Goal: Information Seeking & Learning: Learn about a topic

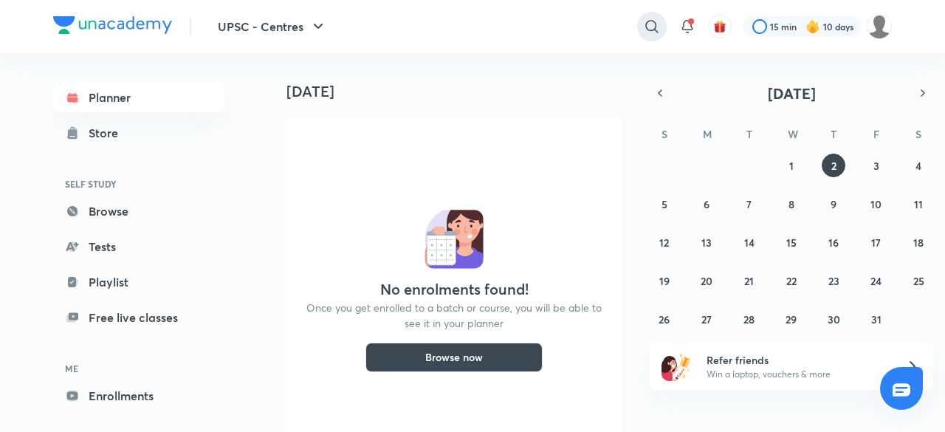
click at [653, 23] on icon at bounding box center [652, 27] width 18 height 18
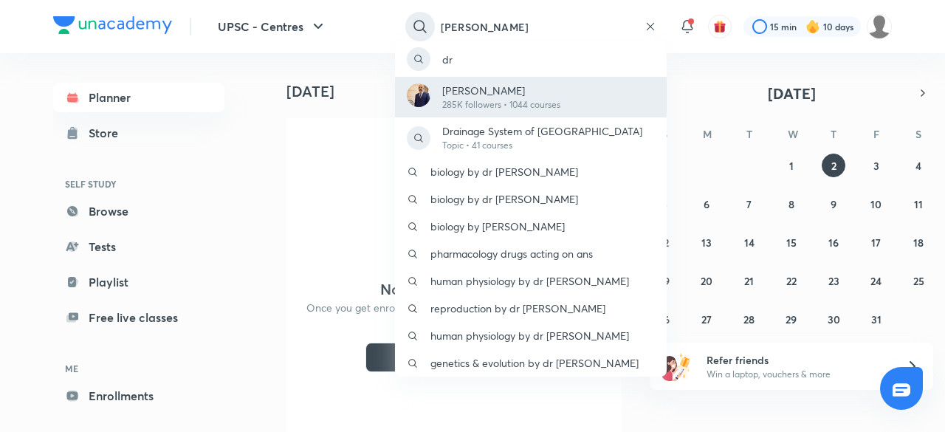
type input "[PERSON_NAME]"
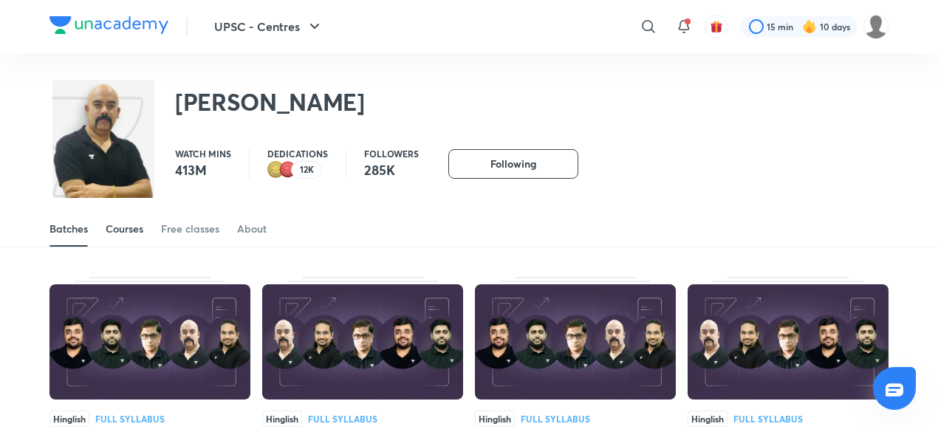
click at [124, 227] on div "Courses" at bounding box center [125, 229] width 38 height 15
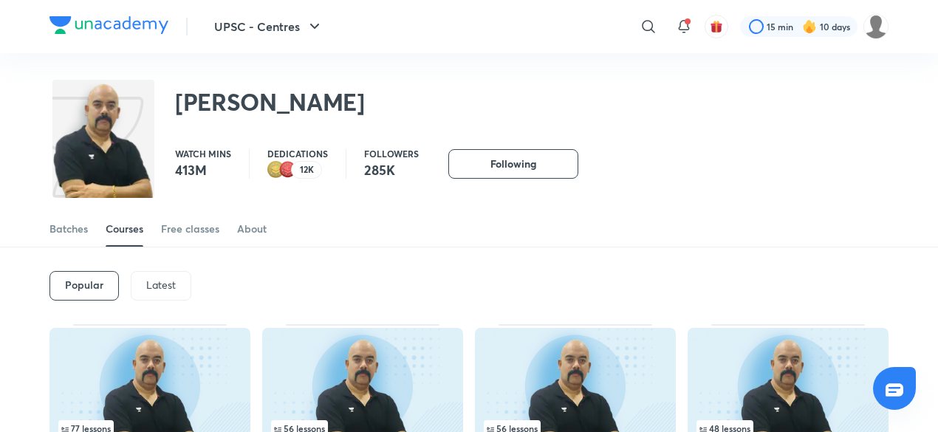
click at [164, 286] on p "Latest" at bounding box center [161, 285] width 30 height 12
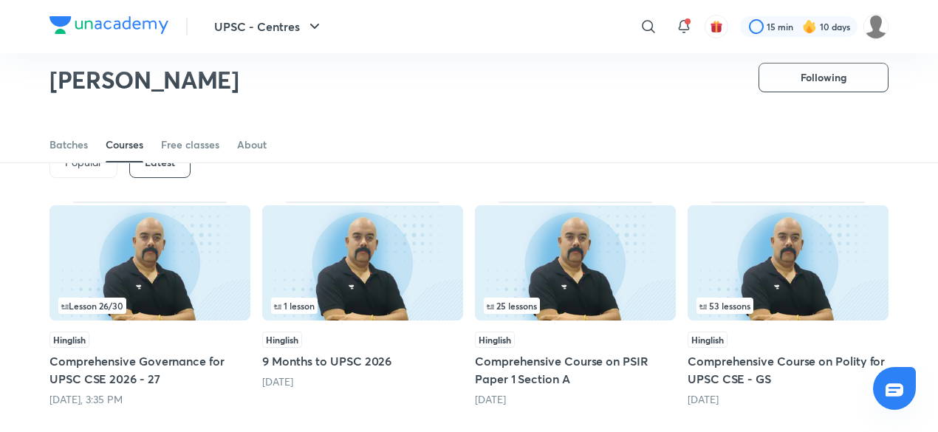
scroll to position [77, 0]
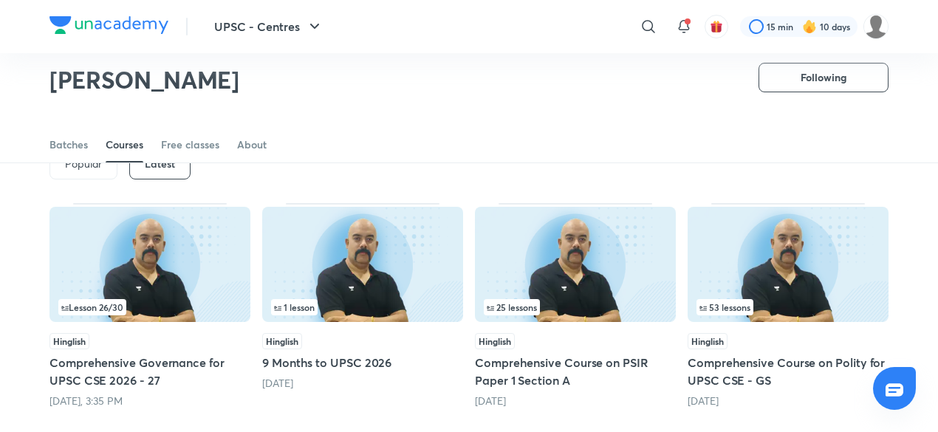
click at [873, 297] on img at bounding box center [788, 264] width 201 height 115
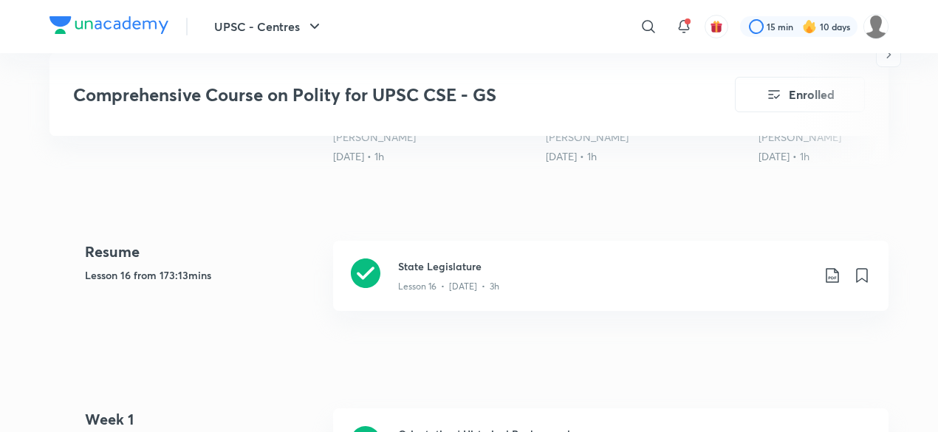
scroll to position [586, 0]
click at [609, 274] on div "Lesson 16 • [DATE] • 3h" at bounding box center [605, 282] width 414 height 19
click at [647, 28] on icon at bounding box center [649, 27] width 18 height 18
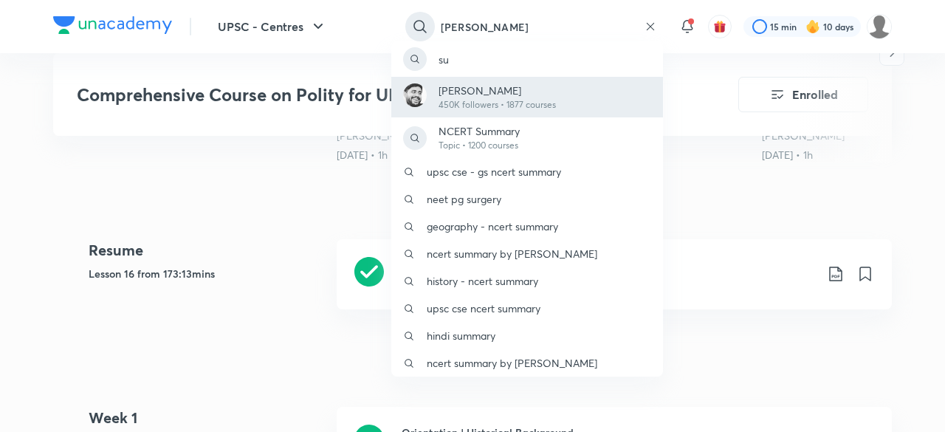
type input "[PERSON_NAME]"
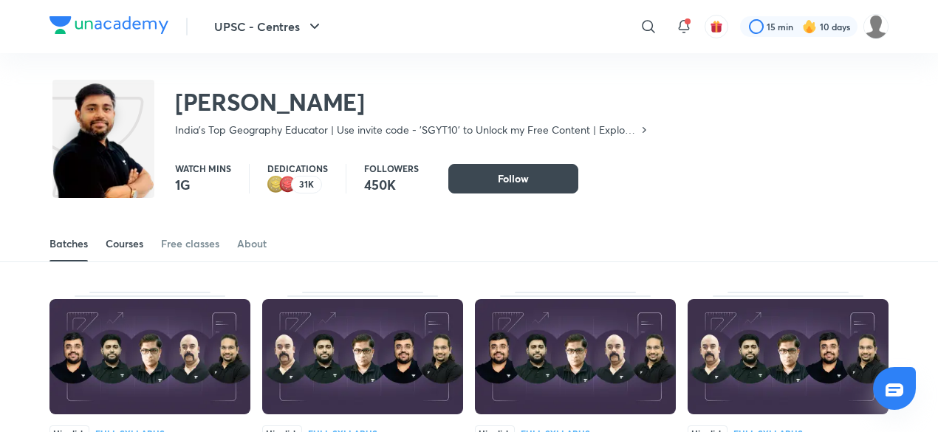
click at [131, 240] on div "Courses" at bounding box center [125, 243] width 38 height 15
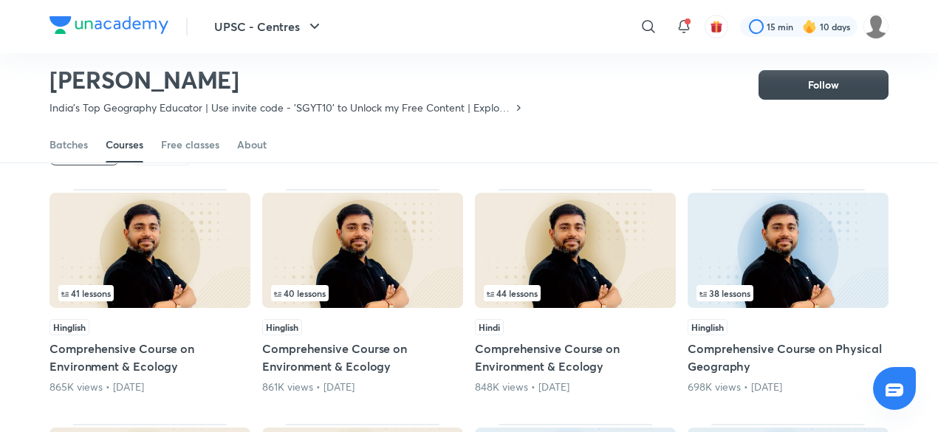
scroll to position [55, 0]
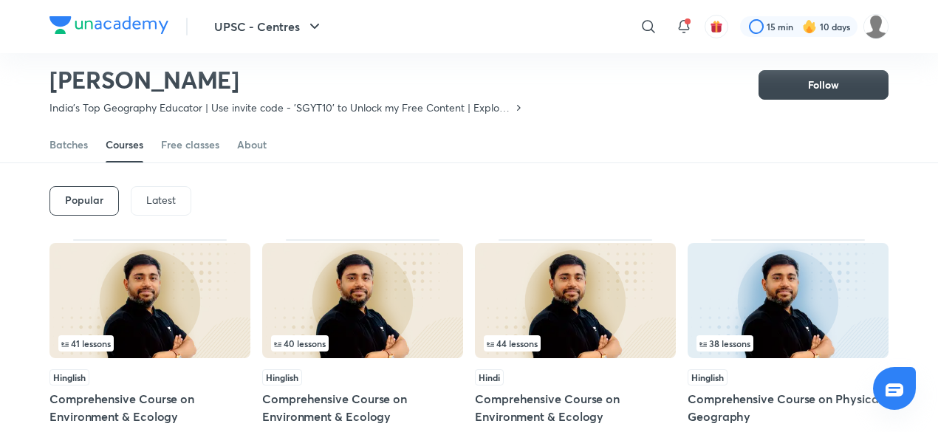
click at [181, 196] on div "Latest" at bounding box center [161, 201] width 61 height 30
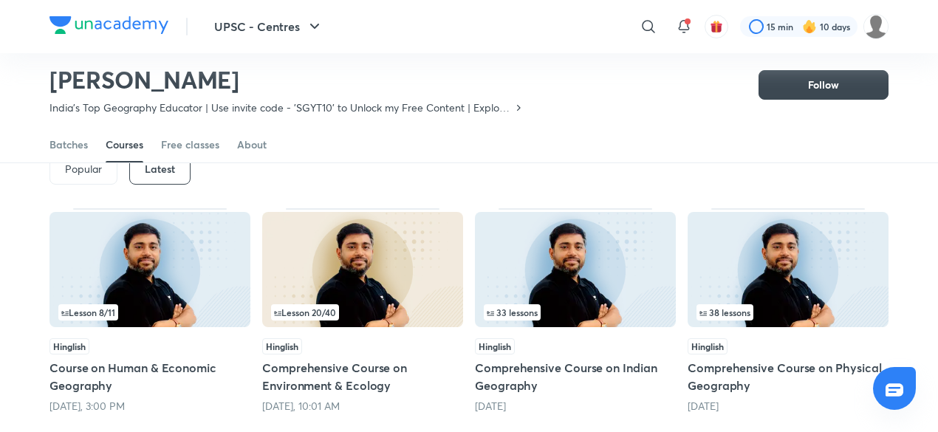
scroll to position [83, 0]
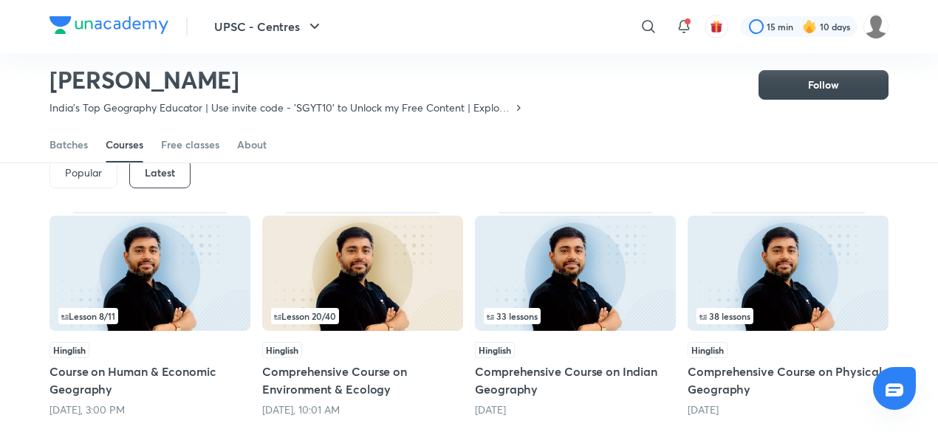
click at [609, 302] on img at bounding box center [575, 273] width 201 height 115
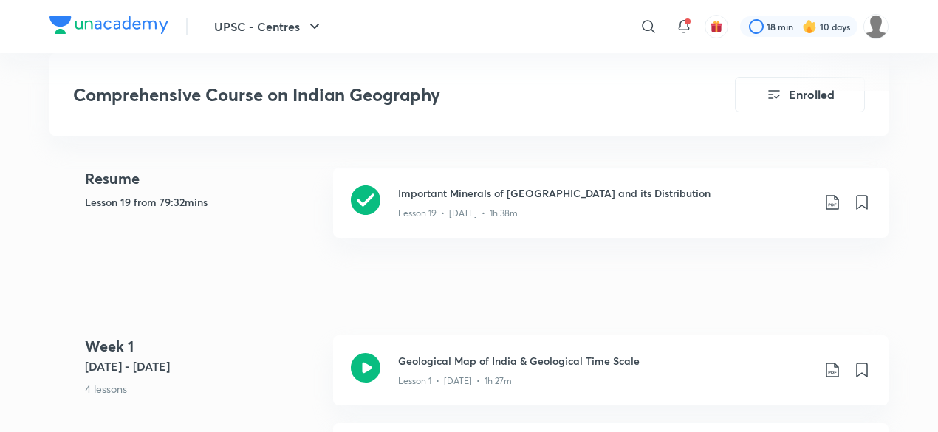
scroll to position [608, 0]
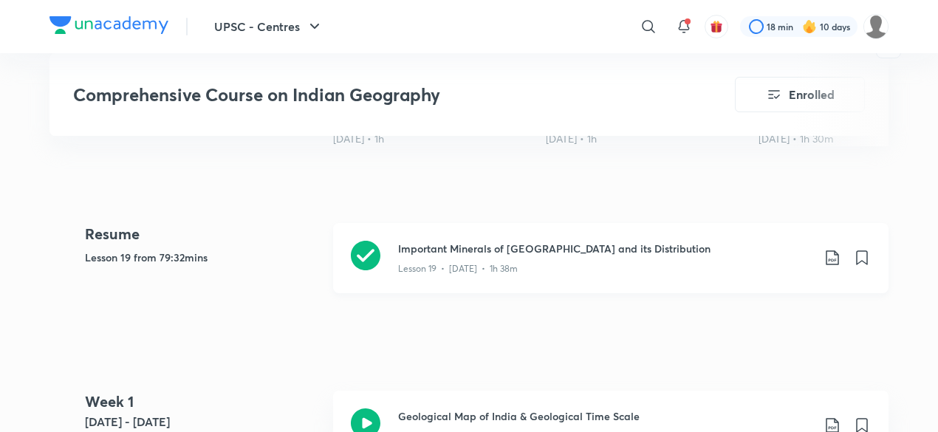
click at [504, 256] on div "Lesson 19 • [DATE] • 1h 38m" at bounding box center [605, 265] width 414 height 19
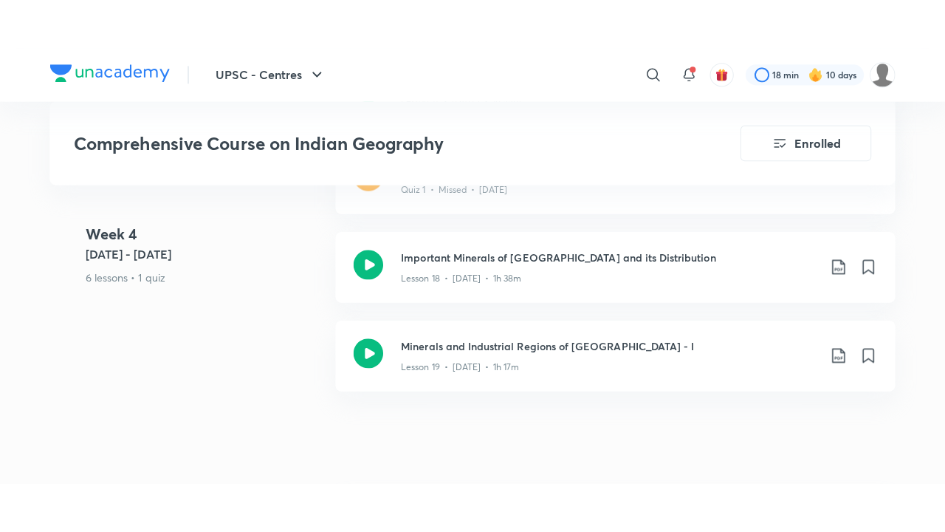
scroll to position [2731, 0]
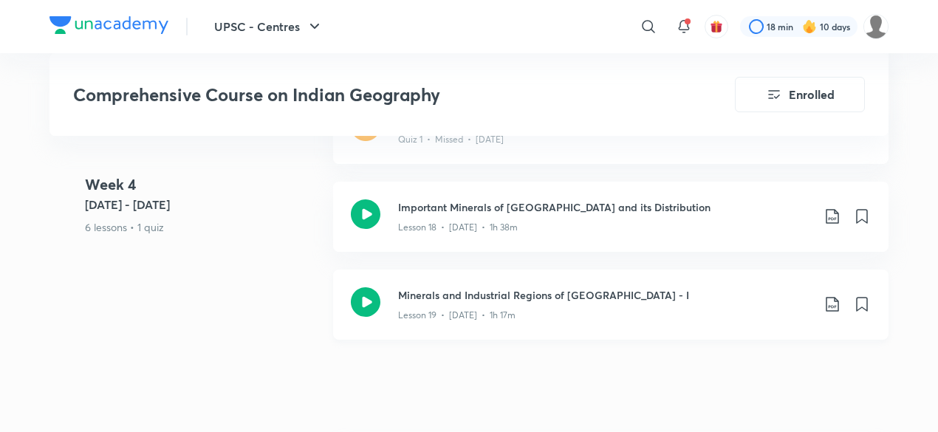
click at [496, 309] on p "Lesson 19 • [DATE] • 1h 17m" at bounding box center [456, 315] width 117 height 13
